Goal: Obtain resource: Download file/media

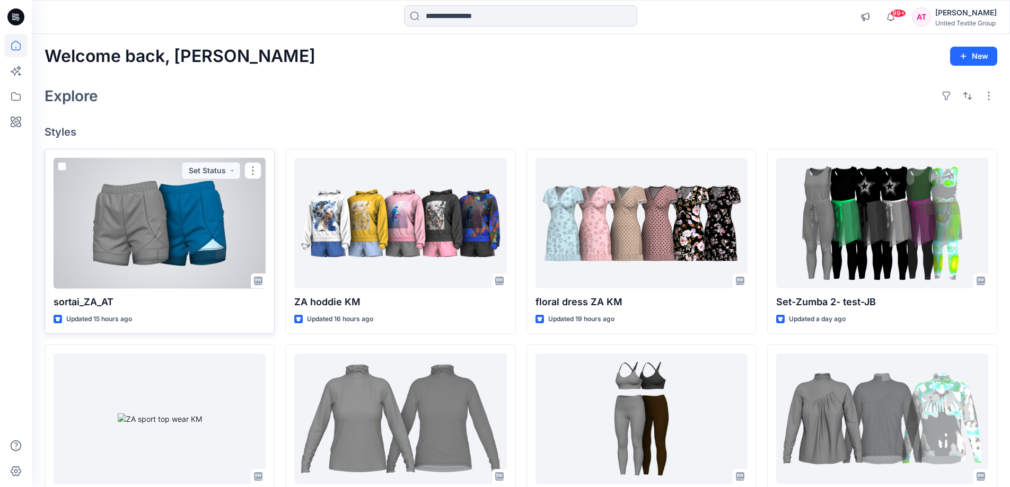
click at [167, 238] on div at bounding box center [160, 223] width 212 height 131
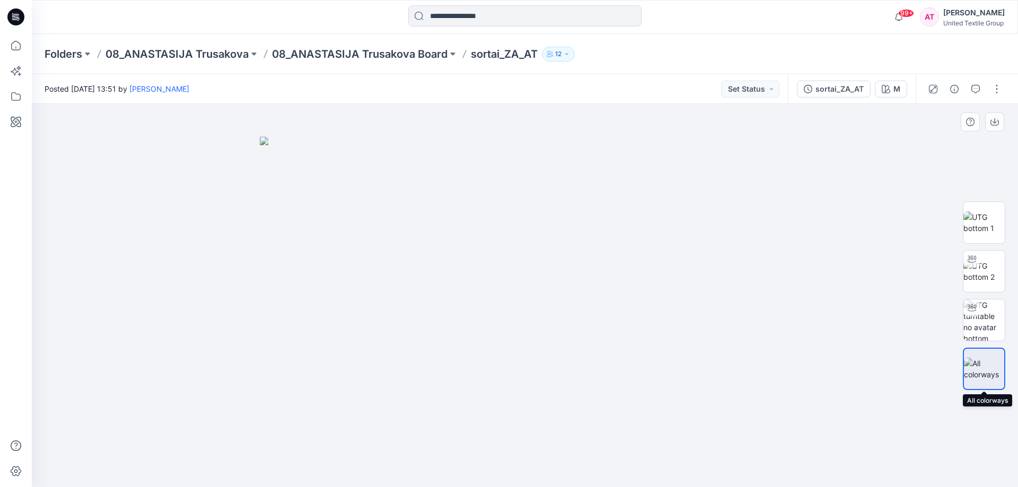
click at [995, 370] on img at bounding box center [984, 369] width 40 height 22
click at [993, 310] on img at bounding box center [983, 320] width 41 height 41
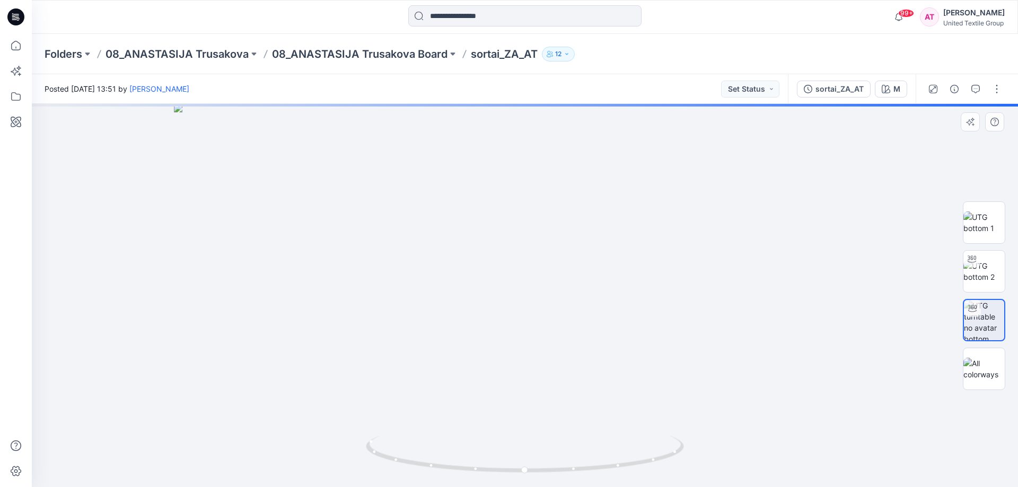
drag, startPoint x: 573, startPoint y: 212, endPoint x: 566, endPoint y: 343, distance: 130.6
click at [566, 343] on img at bounding box center [525, 295] width 702 height 383
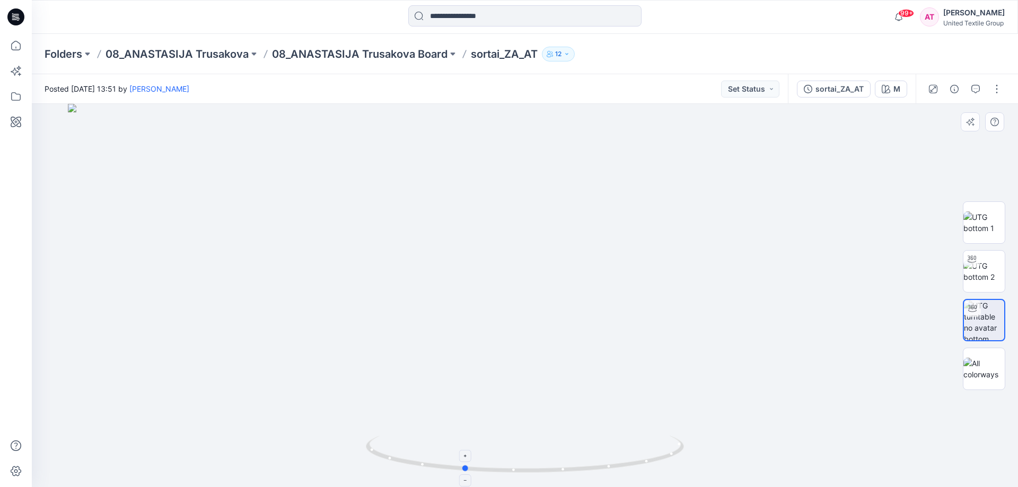
drag, startPoint x: 646, startPoint y: 466, endPoint x: 596, endPoint y: 474, distance: 50.9
click at [596, 474] on icon at bounding box center [526, 456] width 321 height 40
drag, startPoint x: 603, startPoint y: 464, endPoint x: 571, endPoint y: 470, distance: 32.9
click at [571, 470] on icon at bounding box center [526, 456] width 321 height 40
drag, startPoint x: 607, startPoint y: 465, endPoint x: 576, endPoint y: 468, distance: 30.9
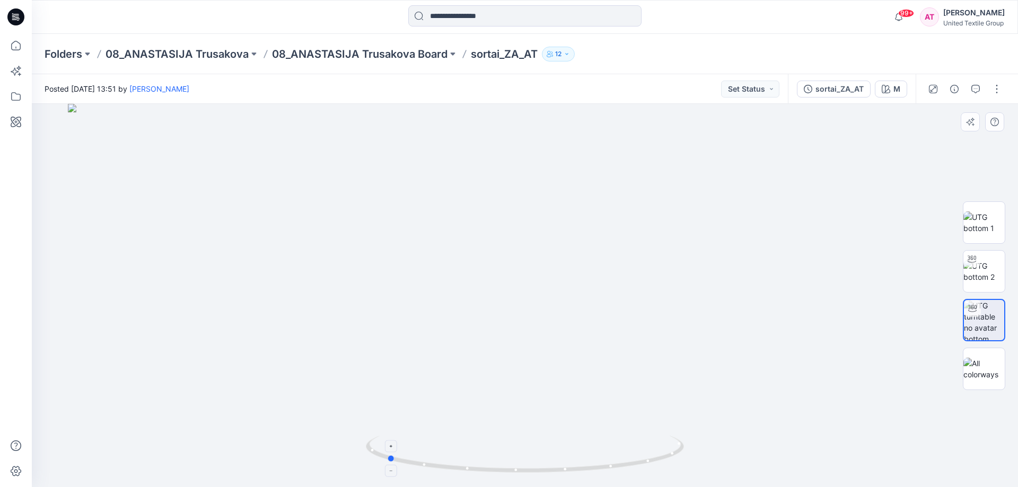
click at [576, 468] on icon at bounding box center [526, 456] width 321 height 40
drag, startPoint x: 634, startPoint y: 459, endPoint x: 604, endPoint y: 465, distance: 29.7
click at [604, 465] on icon at bounding box center [526, 456] width 321 height 40
drag, startPoint x: 621, startPoint y: 465, endPoint x: 591, endPoint y: 468, distance: 30.5
click at [591, 468] on icon at bounding box center [526, 456] width 321 height 40
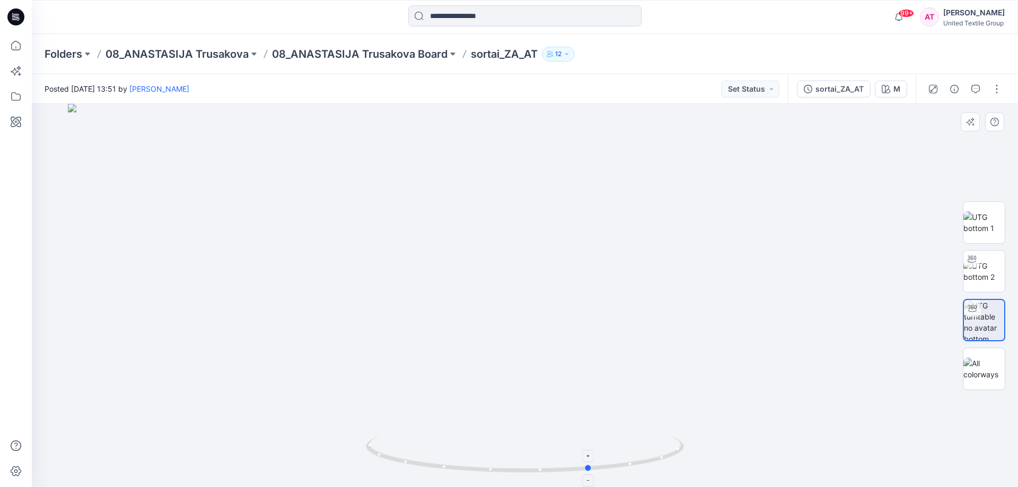
drag, startPoint x: 612, startPoint y: 467, endPoint x: 555, endPoint y: 467, distance: 57.3
click at [558, 467] on icon at bounding box center [526, 456] width 321 height 40
drag, startPoint x: 602, startPoint y: 464, endPoint x: 587, endPoint y: 469, distance: 16.3
click at [587, 469] on icon at bounding box center [526, 456] width 321 height 40
drag, startPoint x: 608, startPoint y: 466, endPoint x: 591, endPoint y: 466, distance: 17.0
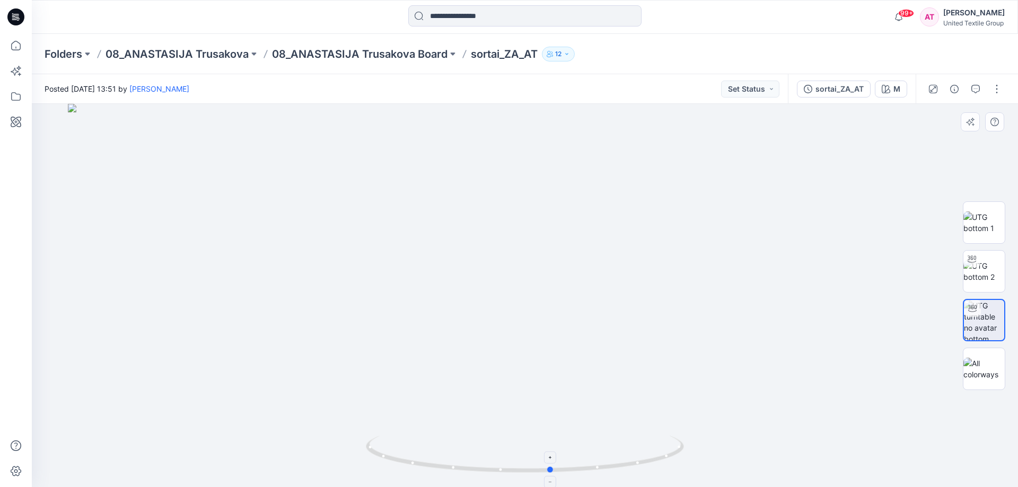
click at [591, 466] on icon at bounding box center [526, 456] width 321 height 40
drag, startPoint x: 555, startPoint y: 176, endPoint x: 569, endPoint y: 270, distance: 96.1
click at [586, 302] on img at bounding box center [549, 295] width 1034 height 383
drag, startPoint x: 558, startPoint y: 257, endPoint x: 550, endPoint y: 247, distance: 12.5
click at [550, 247] on img at bounding box center [522, 260] width 1034 height 454
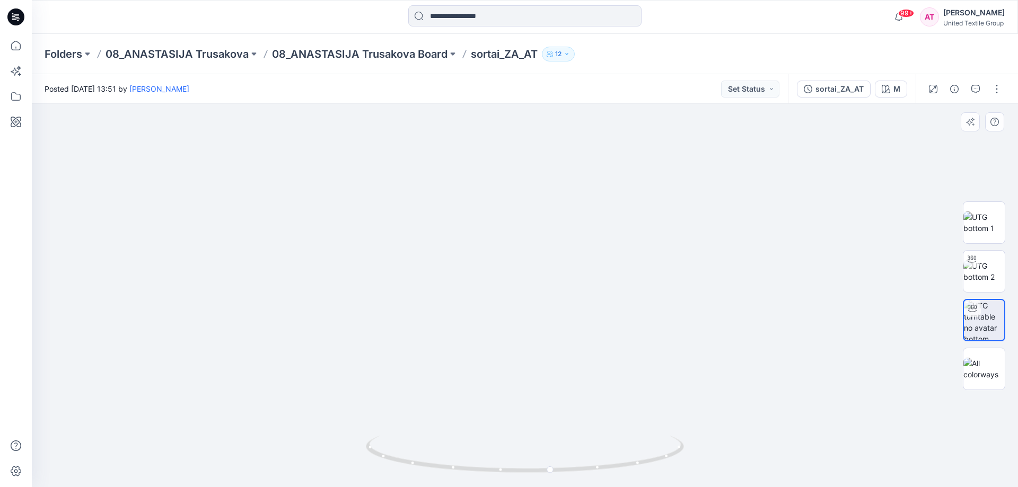
drag, startPoint x: 591, startPoint y: 202, endPoint x: 584, endPoint y: 240, distance: 38.8
click at [584, 240] on img at bounding box center [515, 279] width 1034 height 416
drag, startPoint x: 607, startPoint y: 467, endPoint x: 596, endPoint y: 468, distance: 10.7
click at [596, 468] on icon at bounding box center [526, 456] width 321 height 40
drag, startPoint x: 633, startPoint y: 458, endPoint x: 602, endPoint y: 476, distance: 35.6
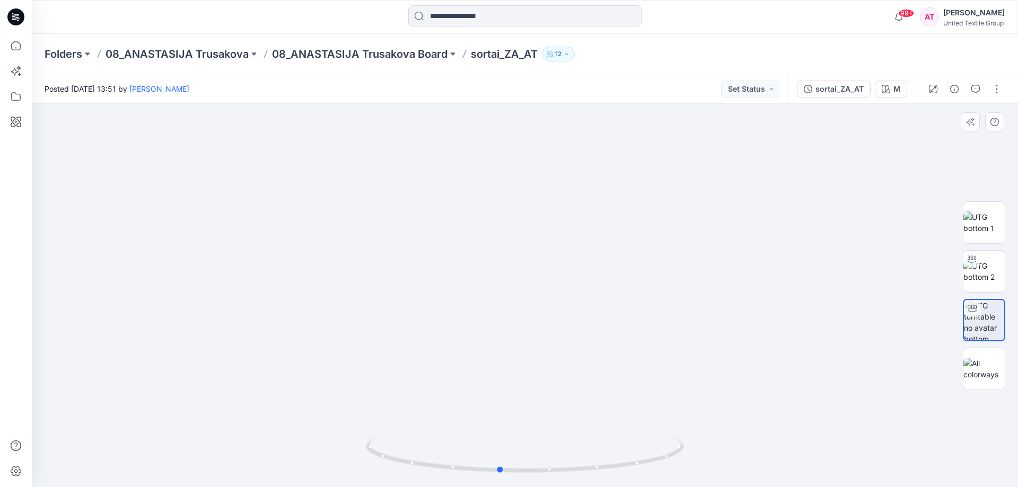
click at [602, 476] on div at bounding box center [525, 460] width 318 height 53
drag, startPoint x: 612, startPoint y: 466, endPoint x: 561, endPoint y: 467, distance: 51.5
click at [561, 467] on icon at bounding box center [526, 456] width 321 height 40
drag, startPoint x: 586, startPoint y: 468, endPoint x: 542, endPoint y: 468, distance: 44.0
click at [542, 468] on icon at bounding box center [526, 456] width 321 height 40
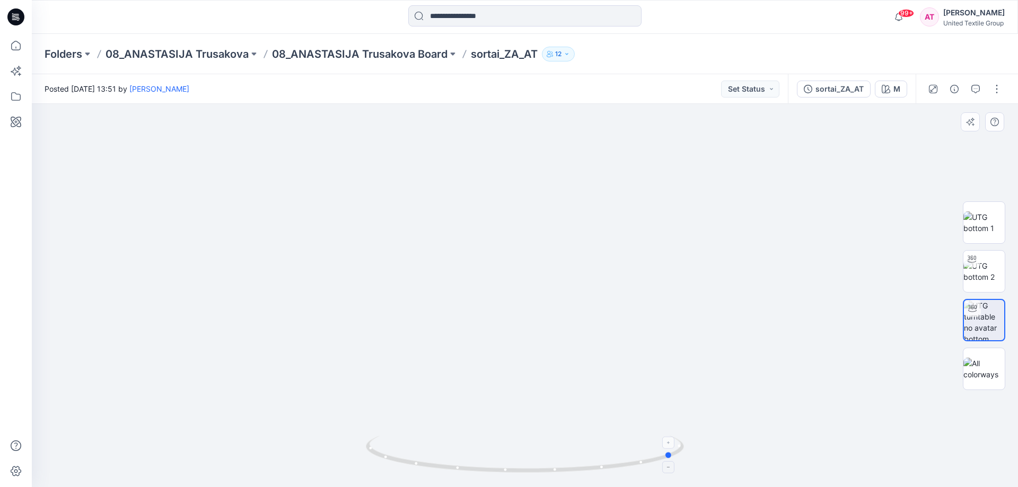
drag, startPoint x: 591, startPoint y: 466, endPoint x: 563, endPoint y: 464, distance: 28.1
click at [563, 464] on icon at bounding box center [526, 456] width 321 height 40
click at [12, 47] on icon at bounding box center [16, 46] width 10 height 10
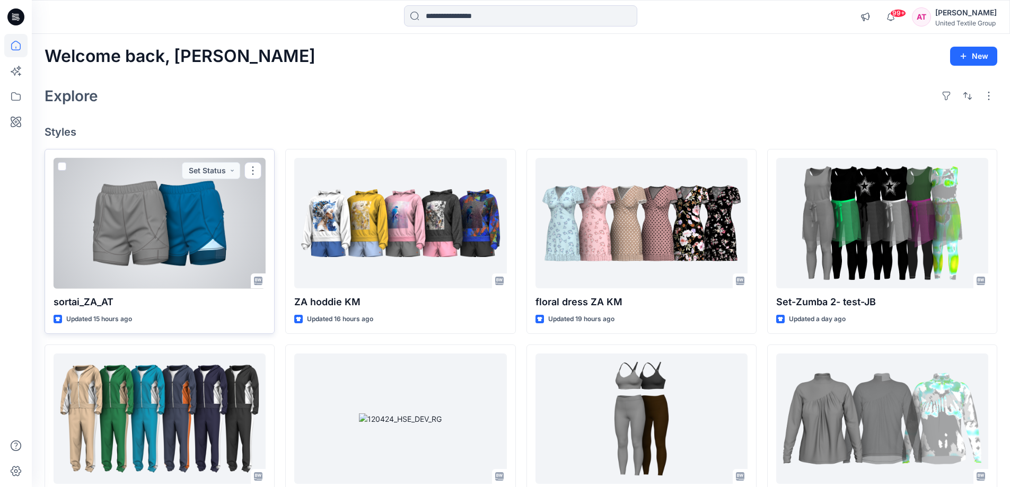
click at [206, 231] on div at bounding box center [160, 223] width 212 height 131
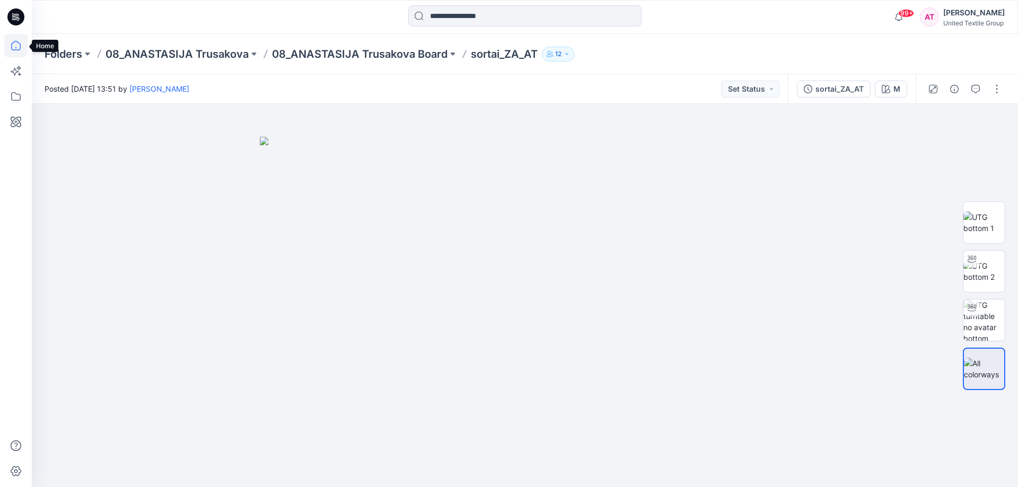
click at [12, 46] on icon at bounding box center [15, 45] width 23 height 23
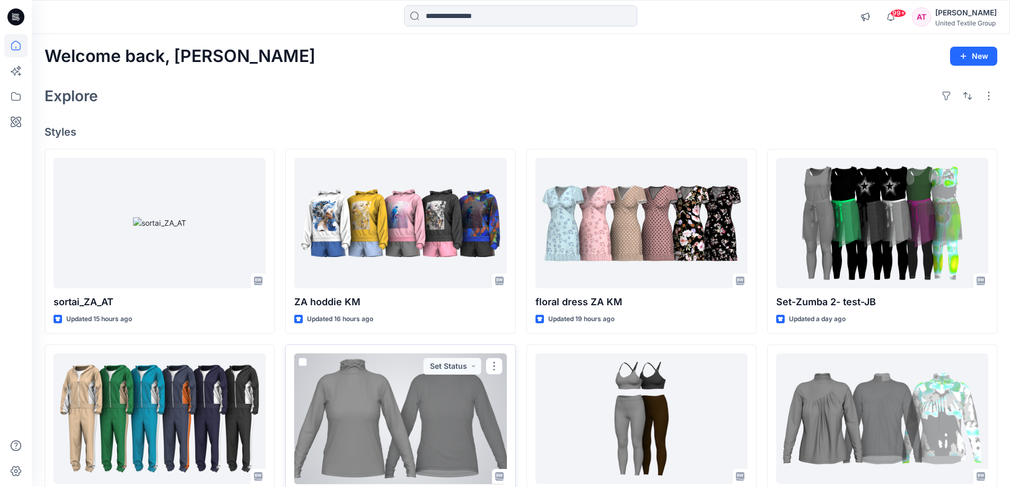
click at [366, 385] on div at bounding box center [400, 419] width 212 height 131
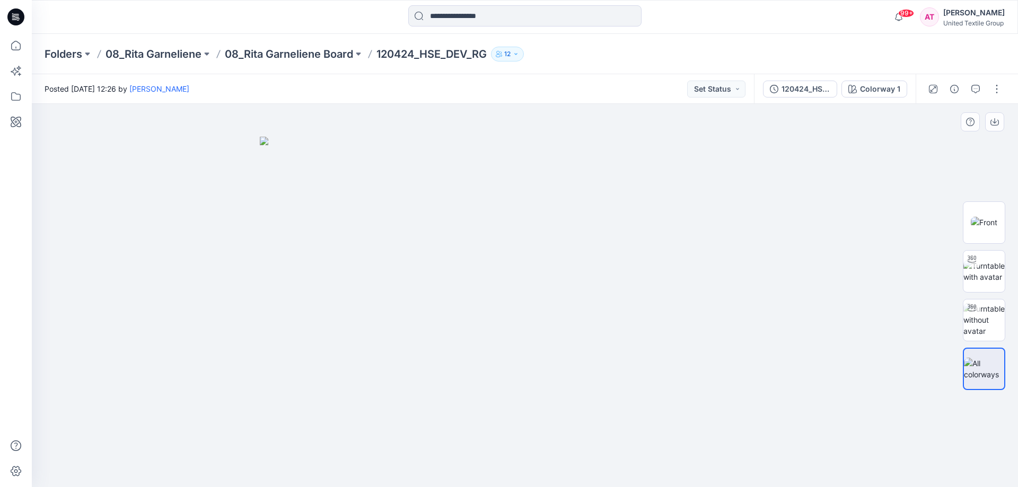
click at [423, 178] on img at bounding box center [525, 312] width 530 height 351
click at [991, 321] on img at bounding box center [983, 319] width 41 height 33
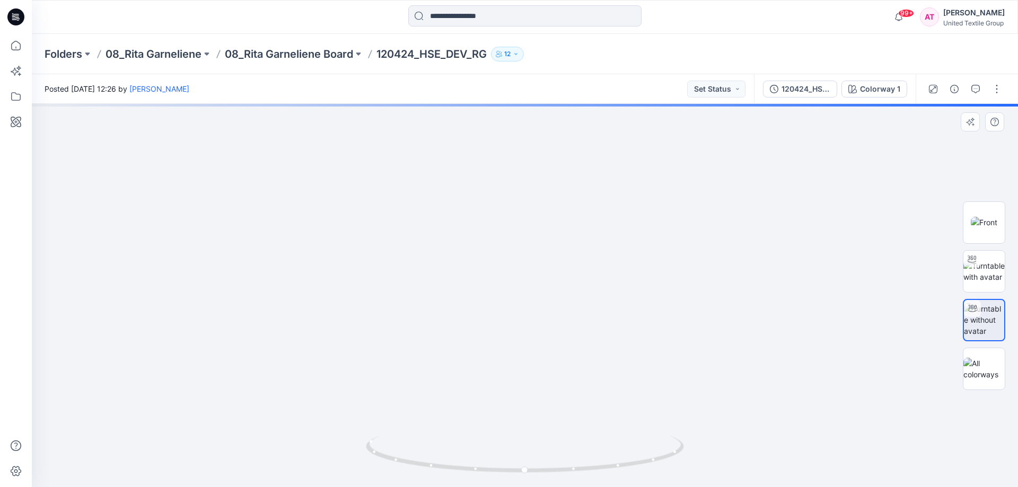
drag, startPoint x: 537, startPoint y: 154, endPoint x: 539, endPoint y: 423, distance: 268.9
click at [539, 423] on img at bounding box center [527, 233] width 1169 height 507
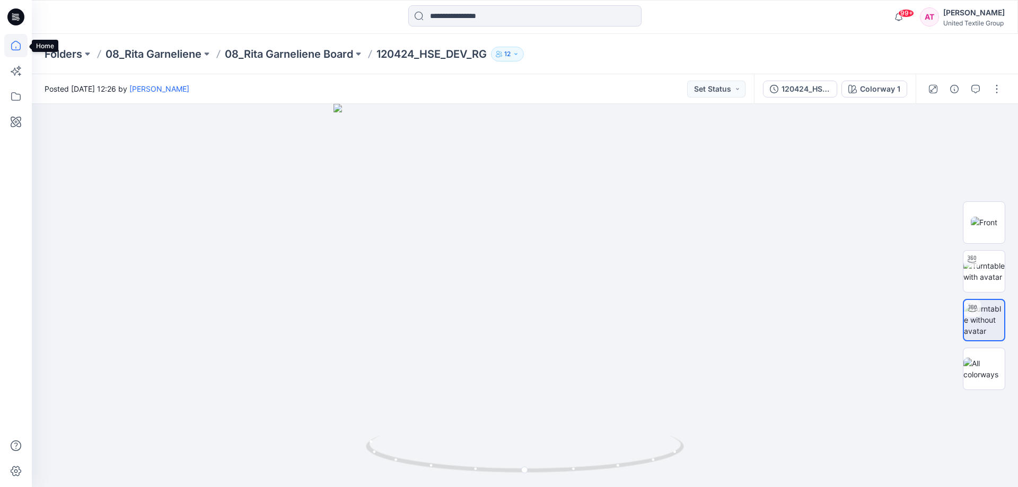
click at [14, 46] on icon at bounding box center [15, 45] width 23 height 23
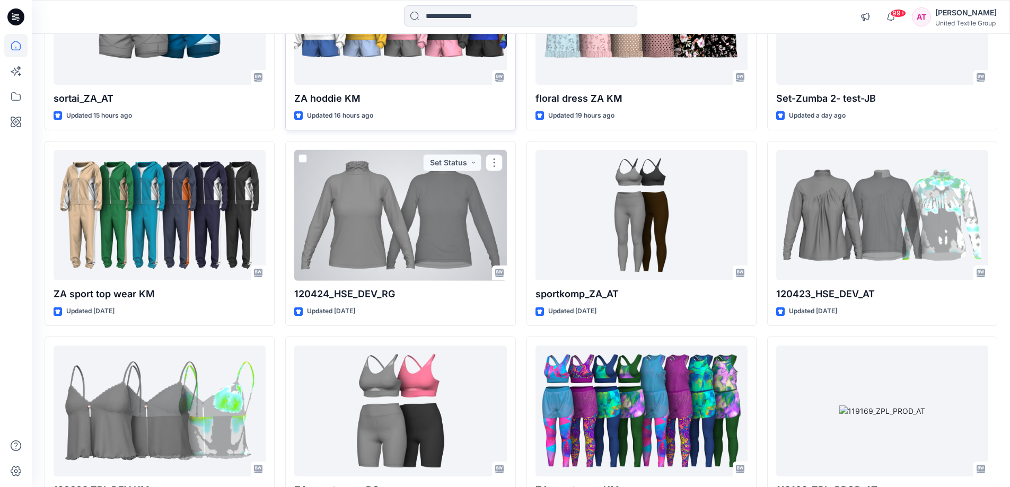
scroll to position [106, 0]
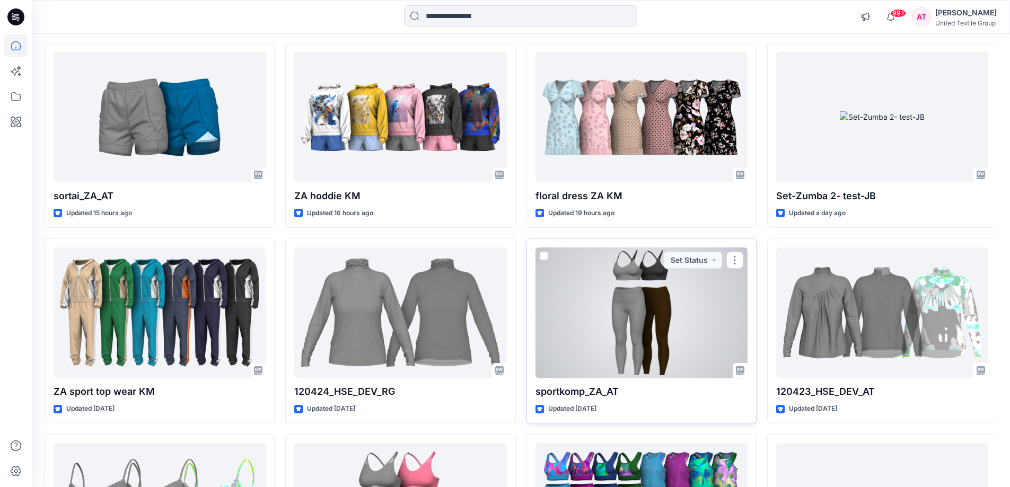
click at [645, 320] on div at bounding box center [642, 313] width 212 height 131
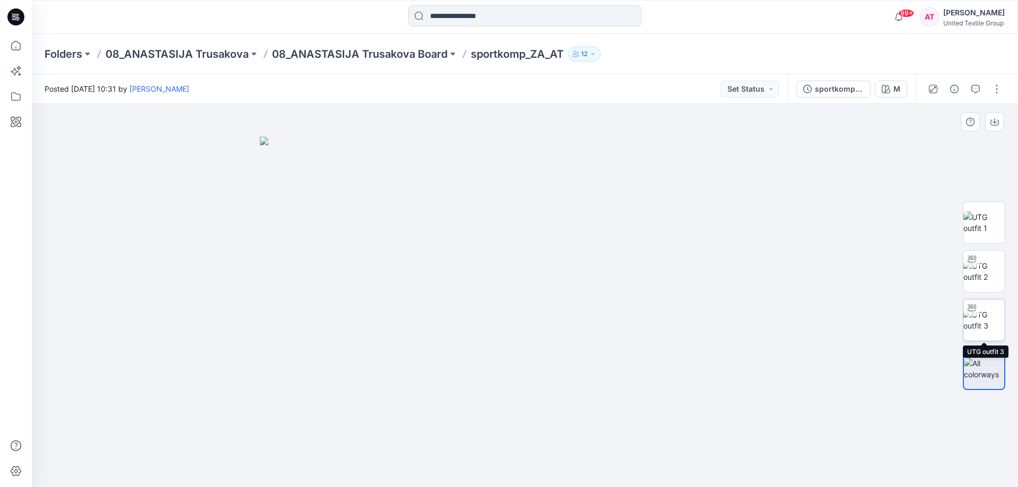
click at [976, 321] on img at bounding box center [983, 320] width 41 height 22
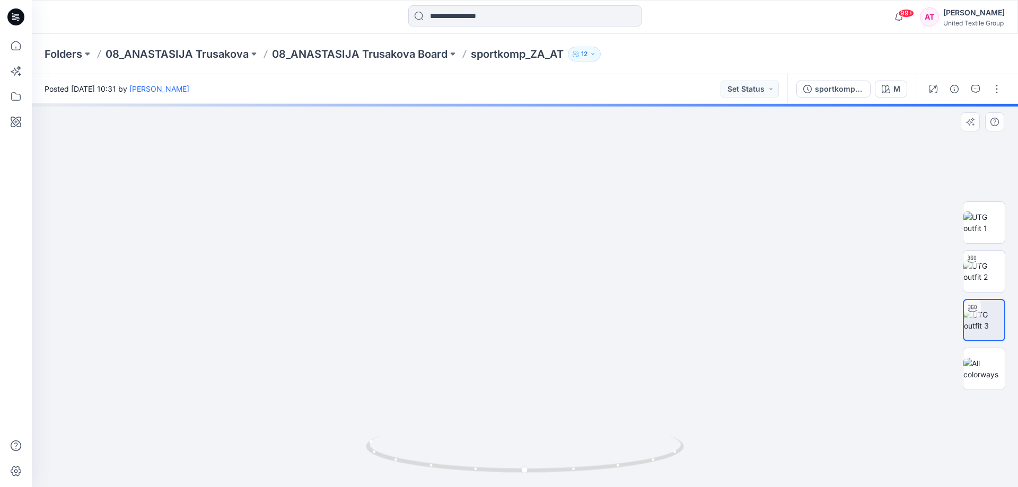
drag, startPoint x: 572, startPoint y: 220, endPoint x: 574, endPoint y: 420, distance: 200.5
click at [574, 420] on img at bounding box center [525, 263] width 915 height 449
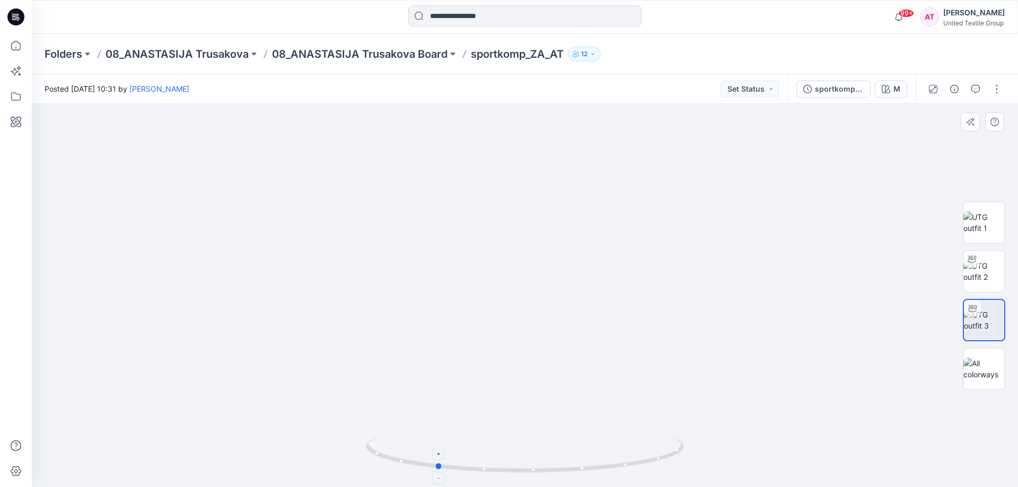
drag, startPoint x: 571, startPoint y: 463, endPoint x: 539, endPoint y: 469, distance: 32.3
click at [536, 470] on icon at bounding box center [526, 456] width 321 height 40
drag, startPoint x: 585, startPoint y: 459, endPoint x: 575, endPoint y: 460, distance: 10.1
click at [575, 460] on icon at bounding box center [526, 456] width 321 height 40
drag, startPoint x: 615, startPoint y: 470, endPoint x: 333, endPoint y: 174, distance: 408.1
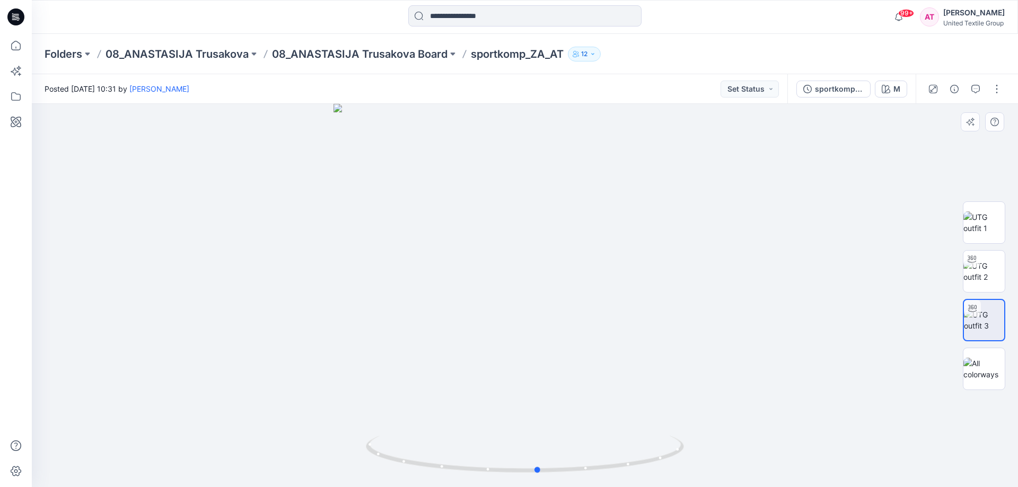
click at [471, 475] on icon at bounding box center [526, 456] width 321 height 40
click at [15, 41] on icon at bounding box center [16, 46] width 10 height 10
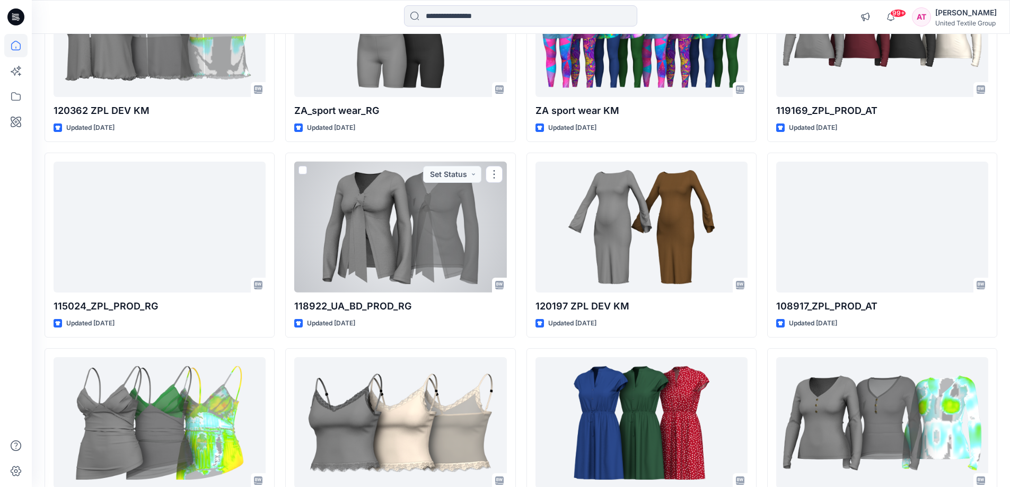
scroll to position [265, 0]
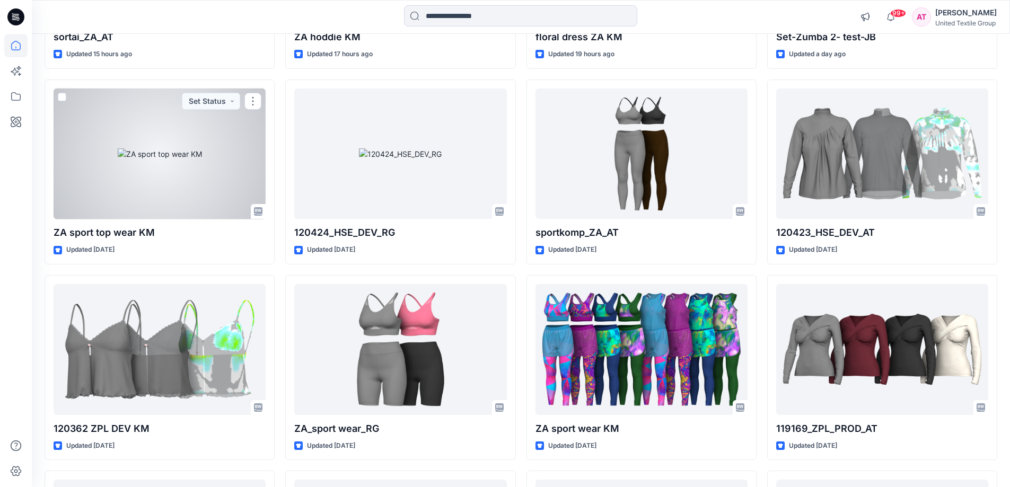
click at [173, 132] on div at bounding box center [160, 154] width 212 height 131
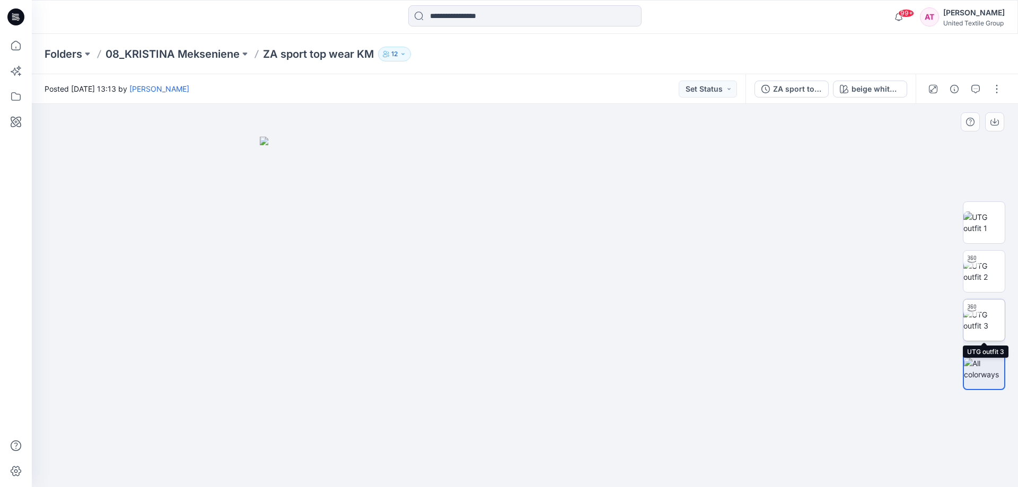
click at [985, 326] on img at bounding box center [983, 320] width 41 height 22
drag, startPoint x: 547, startPoint y: 228, endPoint x: 559, endPoint y: 294, distance: 67.4
click at [559, 294] on img at bounding box center [524, 266] width 649 height 443
drag, startPoint x: 636, startPoint y: 465, endPoint x: 690, endPoint y: 457, distance: 54.7
click at [690, 457] on div at bounding box center [525, 295] width 986 height 383
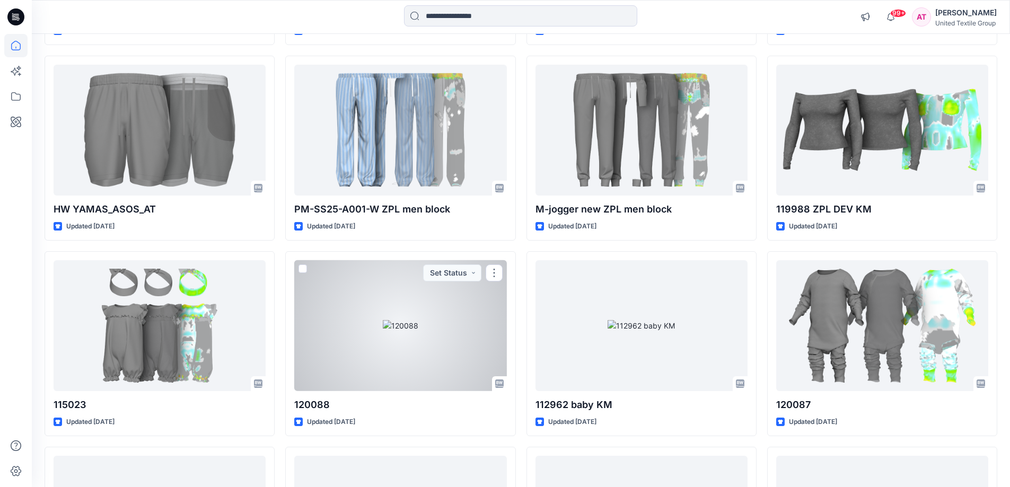
scroll to position [16358, 0]
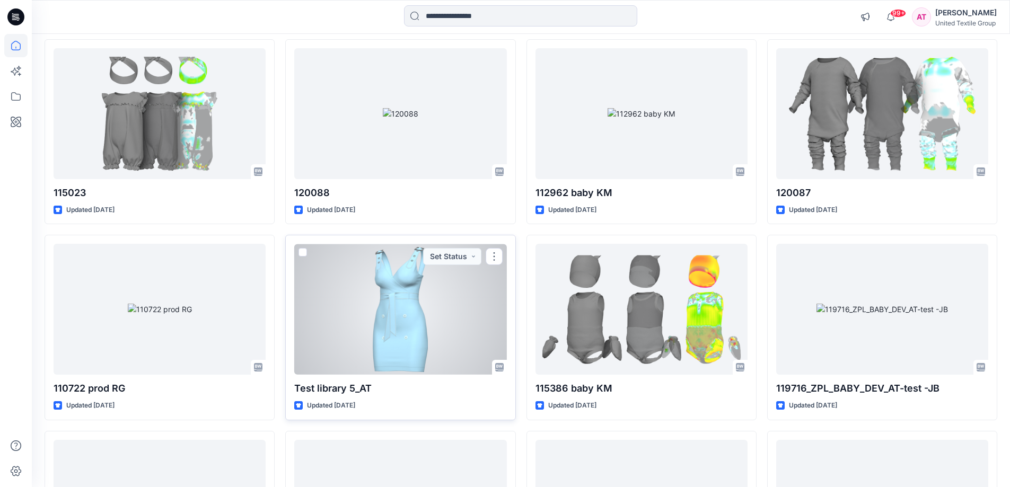
click at [399, 317] on div at bounding box center [400, 309] width 212 height 131
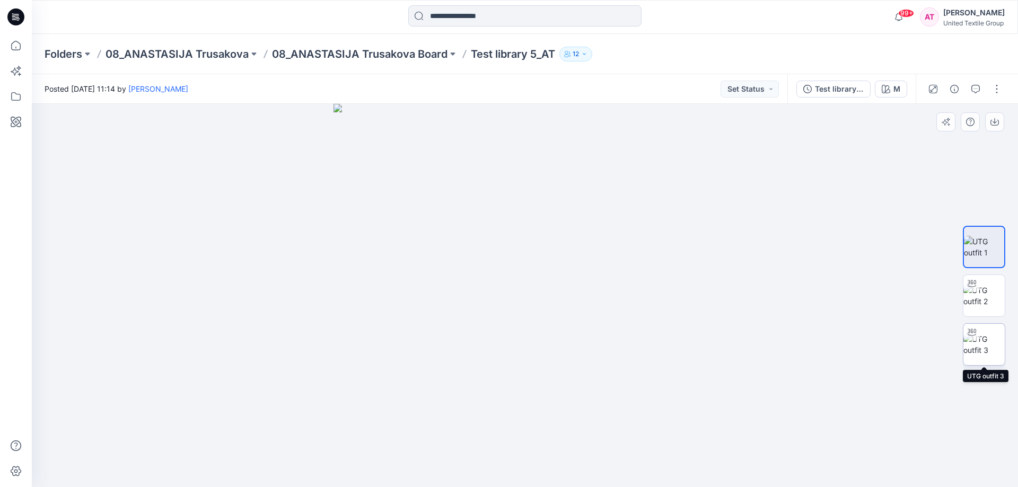
click at [983, 336] on img at bounding box center [983, 345] width 41 height 22
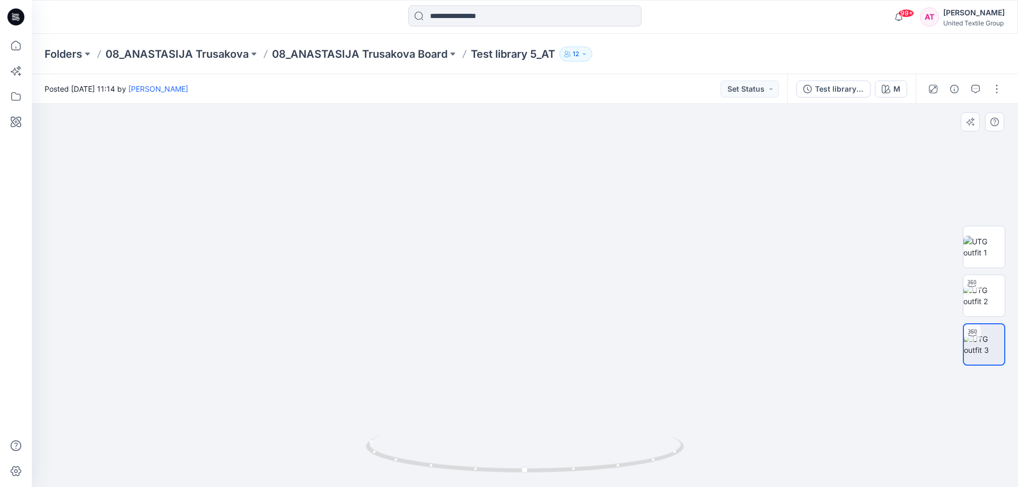
drag, startPoint x: 594, startPoint y: 233, endPoint x: 619, endPoint y: 288, distance: 61.0
click at [604, 344] on img at bounding box center [525, 221] width 915 height 531
drag, startPoint x: 663, startPoint y: 452, endPoint x: 602, endPoint y: 455, distance: 61.0
click at [602, 455] on icon at bounding box center [526, 456] width 321 height 40
drag, startPoint x: 658, startPoint y: 458, endPoint x: 574, endPoint y: 463, distance: 84.5
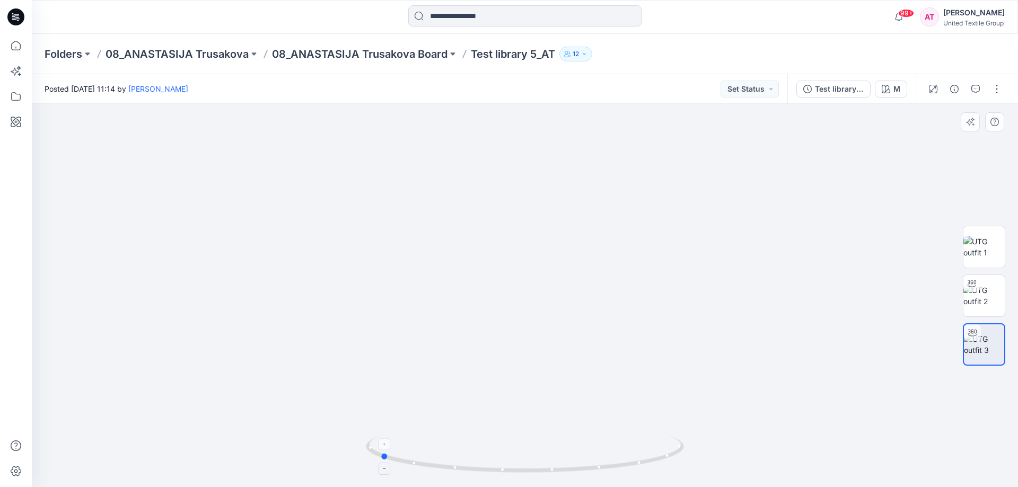
click at [574, 463] on icon at bounding box center [526, 456] width 321 height 40
click at [661, 451] on icon at bounding box center [526, 456] width 321 height 40
drag, startPoint x: 670, startPoint y: 453, endPoint x: 600, endPoint y: 477, distance: 74.5
click at [582, 479] on div at bounding box center [525, 460] width 318 height 53
drag, startPoint x: 644, startPoint y: 461, endPoint x: 595, endPoint y: 463, distance: 48.8
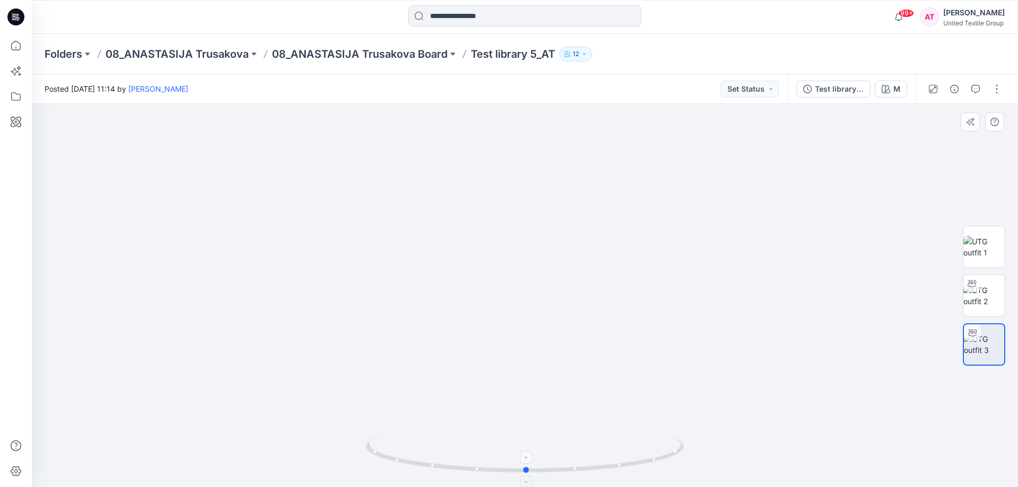
click at [589, 472] on icon at bounding box center [526, 456] width 321 height 40
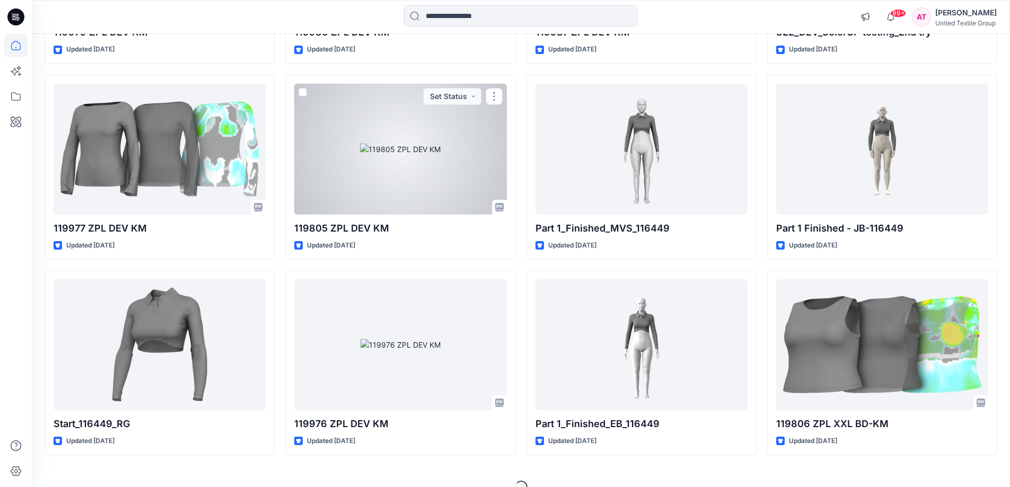
scroll to position [20257, 0]
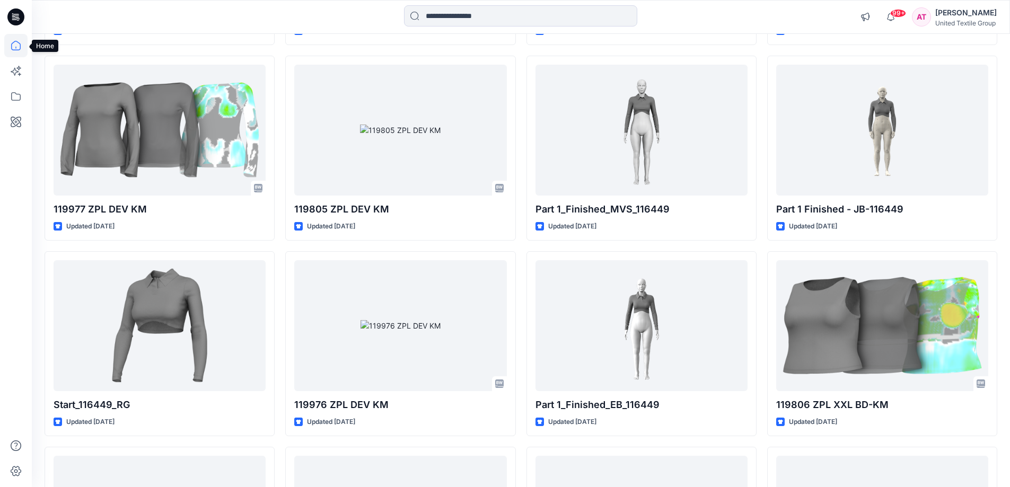
click at [15, 41] on icon at bounding box center [15, 45] width 23 height 23
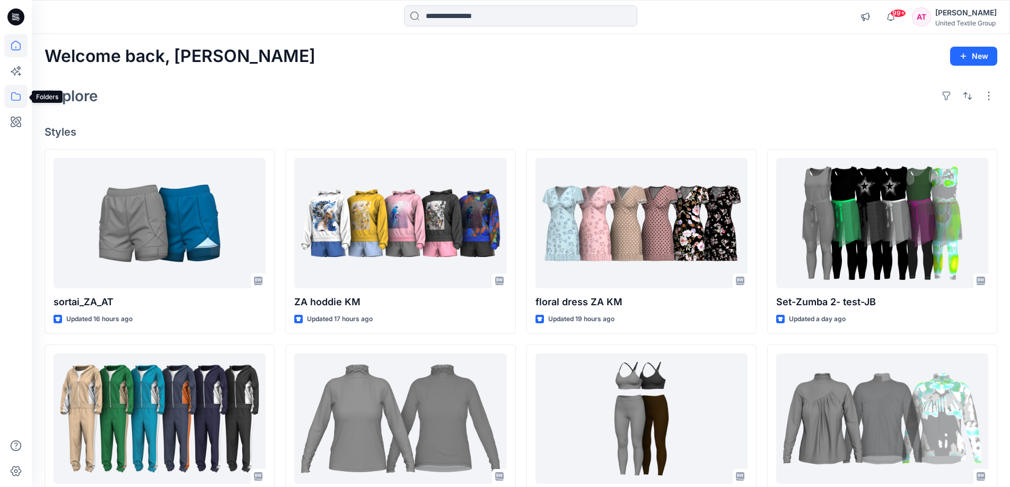
click at [15, 94] on icon at bounding box center [15, 96] width 23 height 23
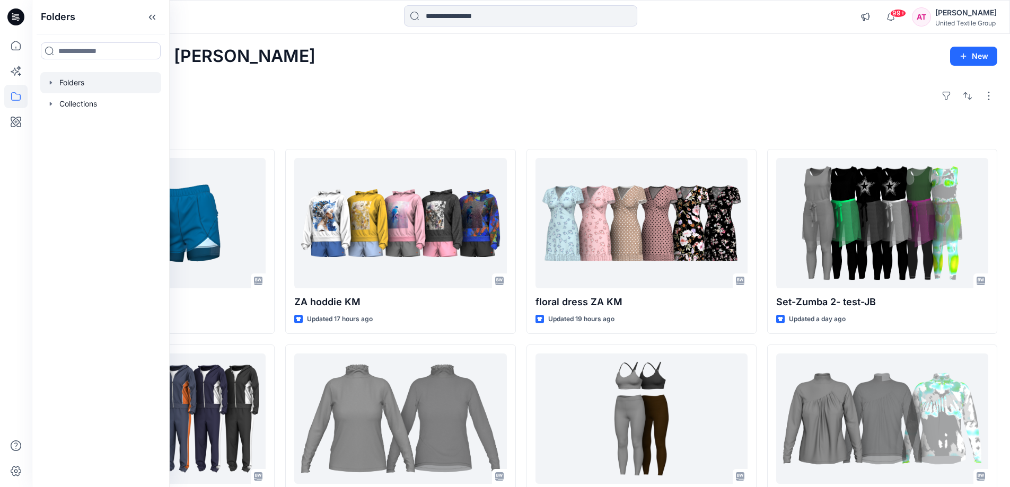
click at [77, 83] on div at bounding box center [100, 82] width 121 height 21
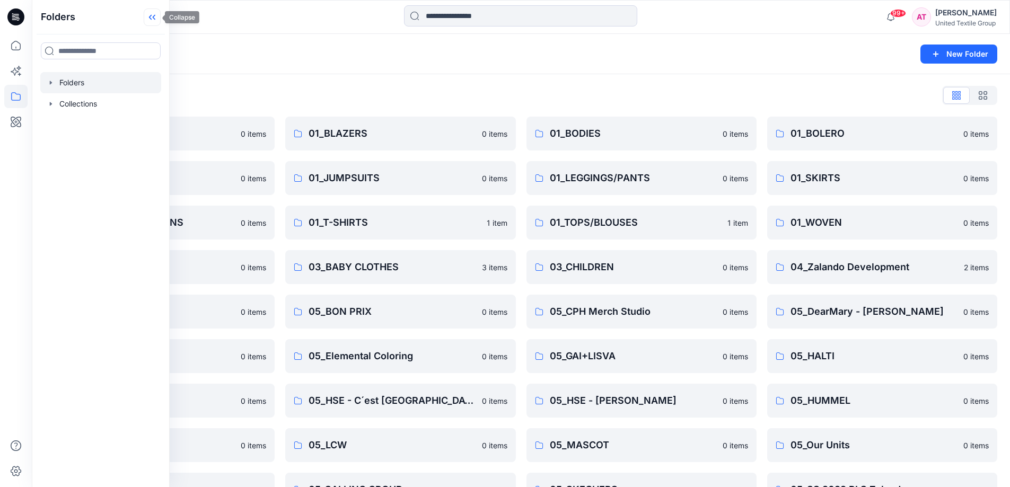
click at [148, 16] on icon at bounding box center [152, 16] width 17 height 17
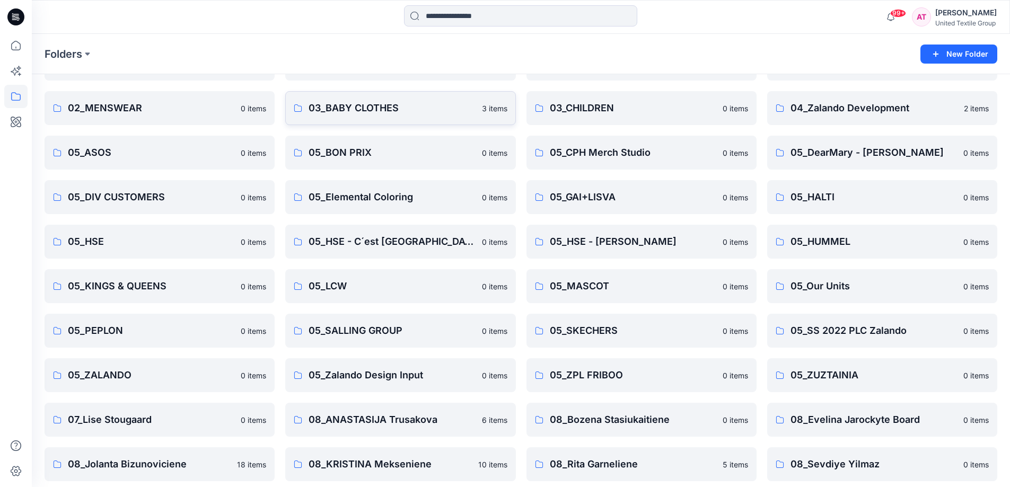
scroll to position [255, 0]
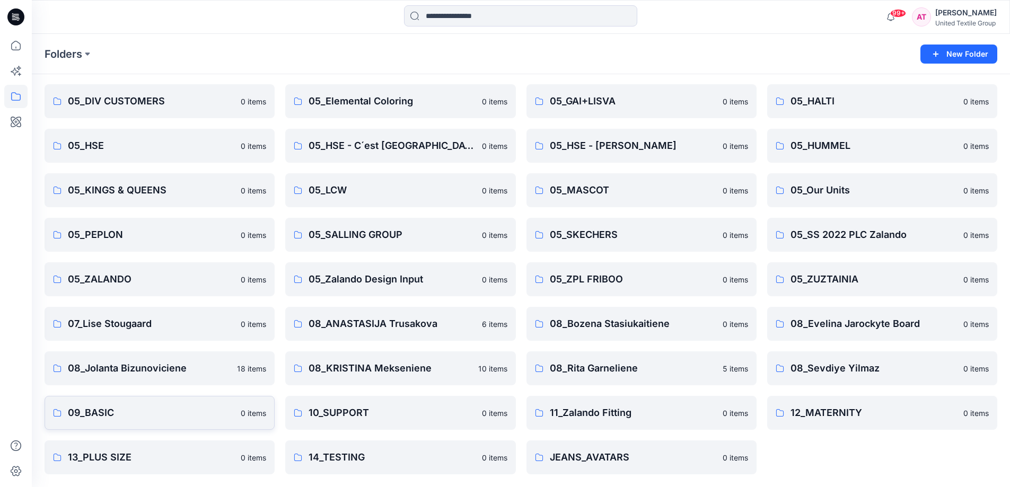
click at [196, 412] on p "09_BASIC" at bounding box center [151, 413] width 167 height 15
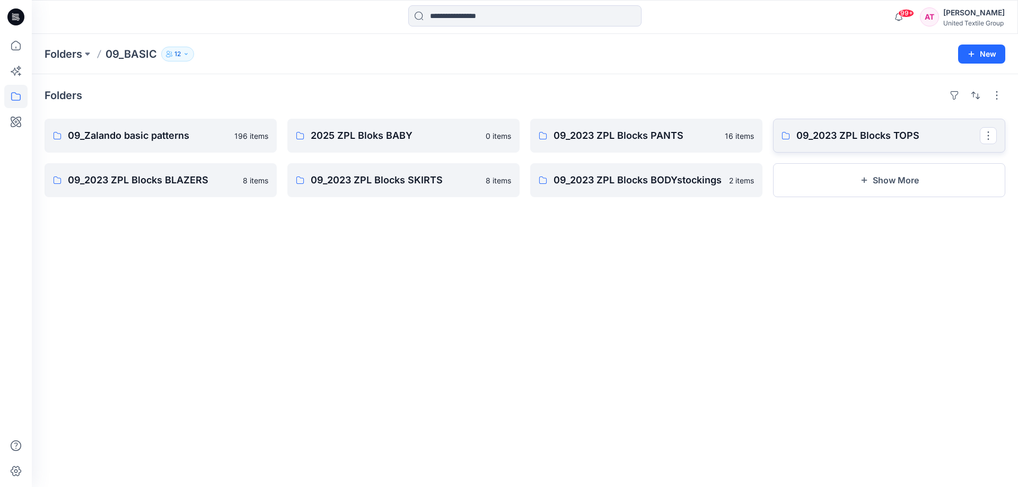
click at [954, 131] on p "09_2023 ZPL Blocks TOPS" at bounding box center [887, 135] width 183 height 15
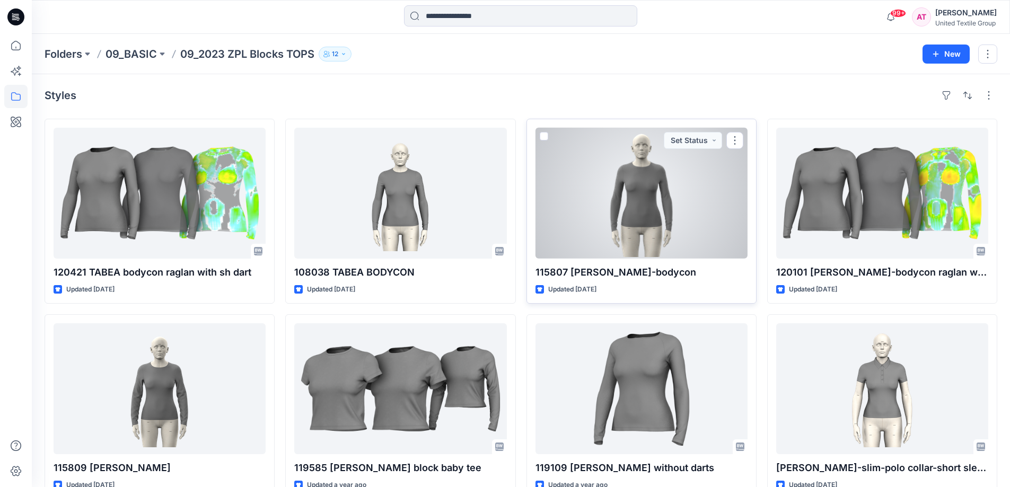
click at [642, 204] on div at bounding box center [642, 193] width 212 height 131
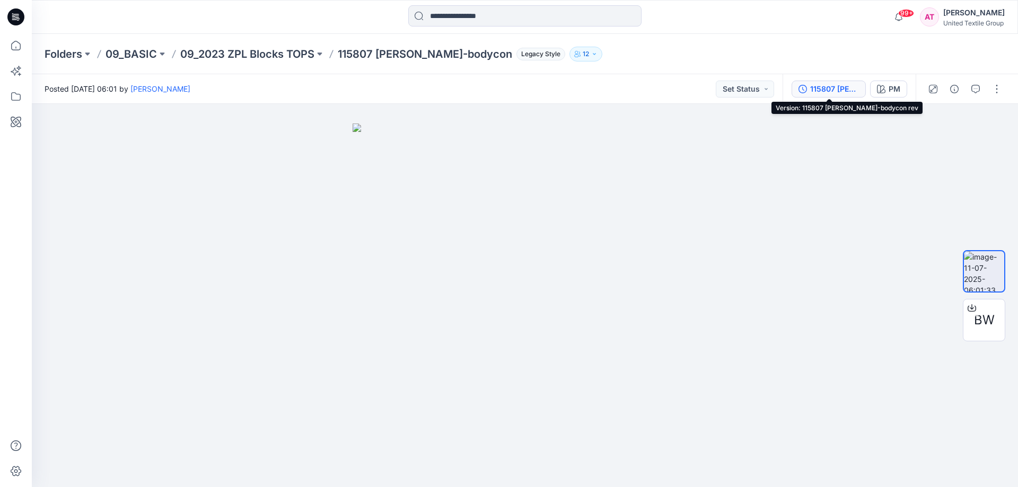
click at [844, 87] on div "115807 TARA-bodycon rev" at bounding box center [834, 89] width 49 height 12
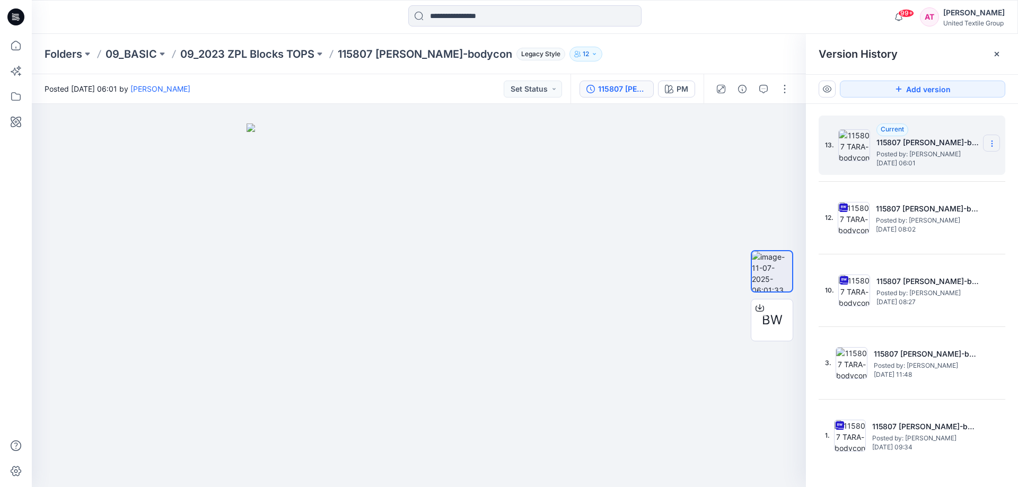
click at [991, 142] on icon at bounding box center [992, 143] width 8 height 8
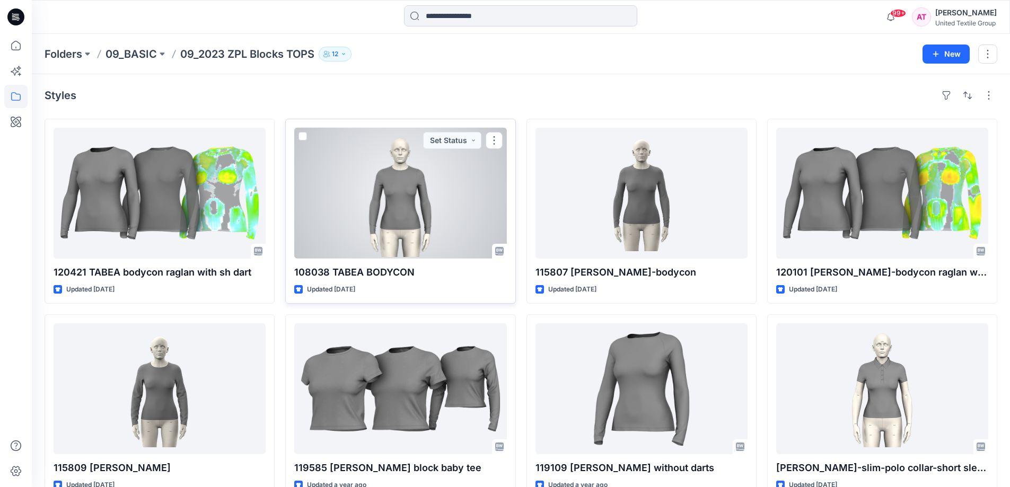
click at [395, 203] on div at bounding box center [400, 193] width 212 height 131
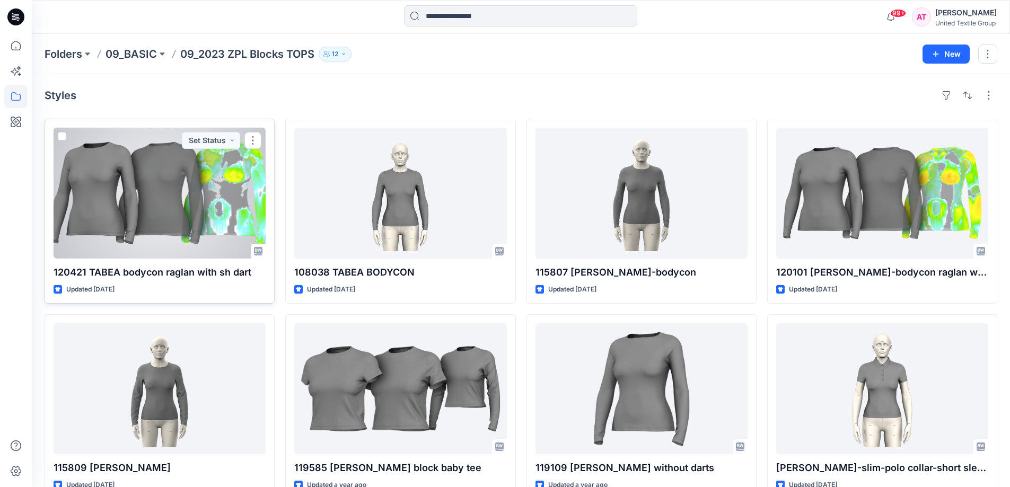
click at [157, 196] on div at bounding box center [160, 193] width 212 height 131
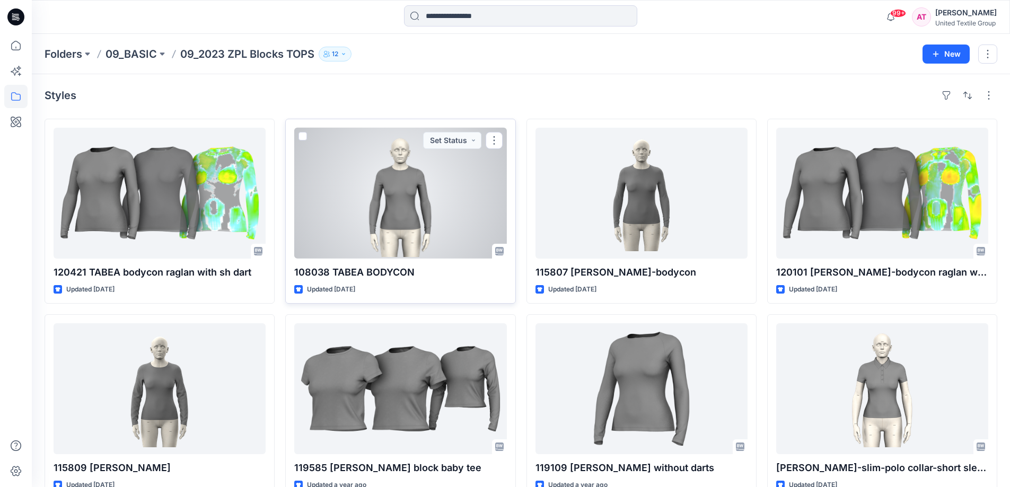
click at [405, 203] on div at bounding box center [400, 193] width 212 height 131
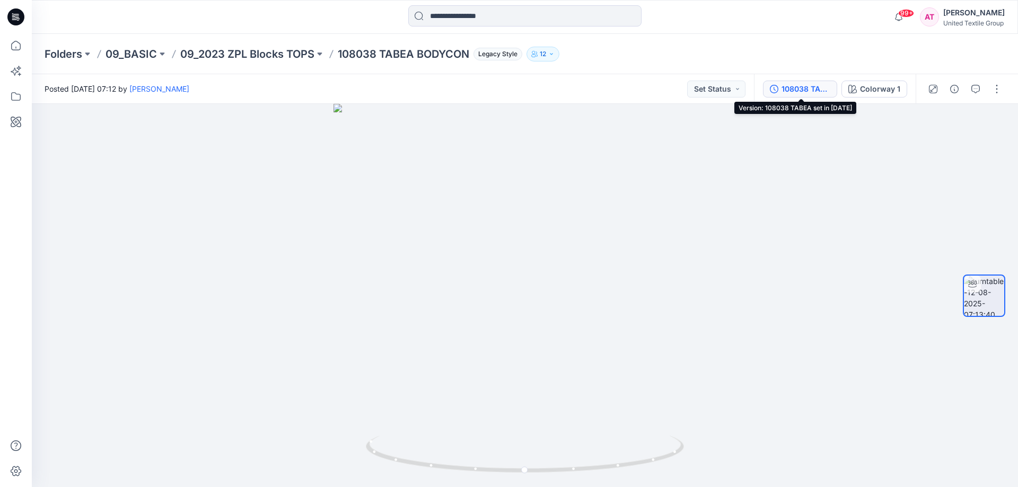
click at [818, 90] on div "108038 TABEA set in 2025.08.12" at bounding box center [806, 89] width 49 height 12
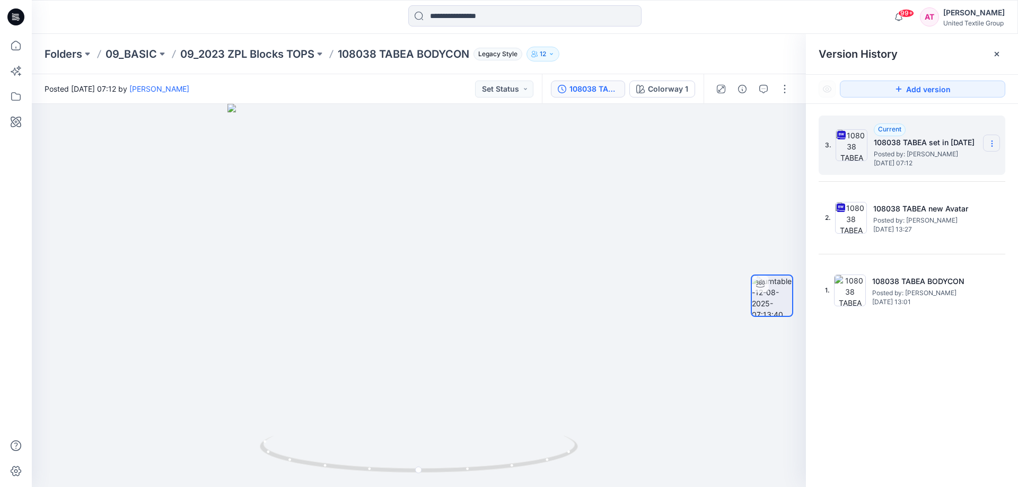
click at [992, 141] on icon at bounding box center [992, 143] width 8 height 8
click at [943, 159] on span "Download Source BW File" at bounding box center [938, 164] width 89 height 13
click at [996, 140] on section at bounding box center [991, 143] width 17 height 17
click at [923, 161] on span "Download Source BW File" at bounding box center [938, 164] width 89 height 13
